Goal: Information Seeking & Learning: Learn about a topic

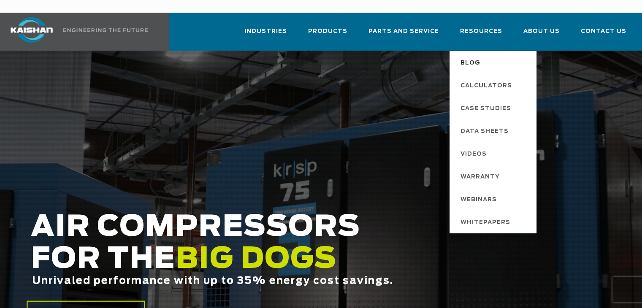
click at [478, 56] on span "Blog" at bounding box center [470, 63] width 20 height 14
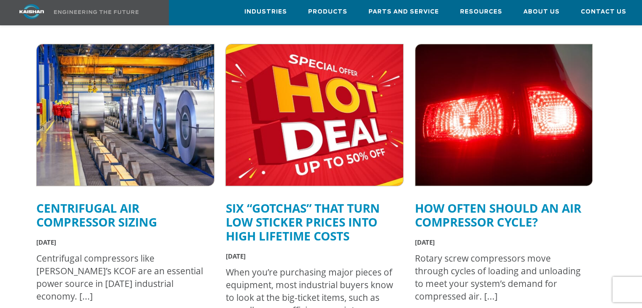
scroll to position [338, 0]
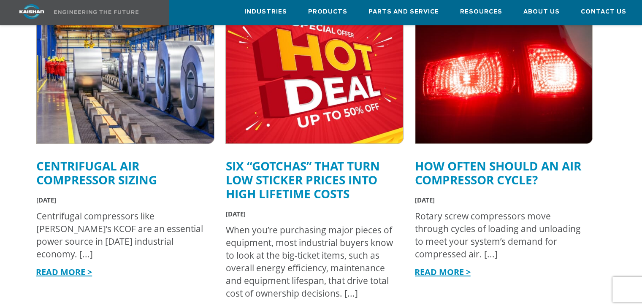
click at [85, 104] on img at bounding box center [125, 73] width 195 height 156
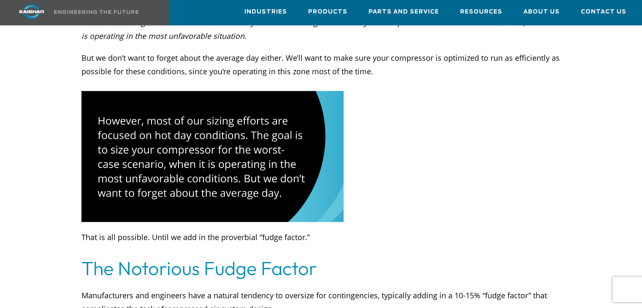
scroll to position [1224, 0]
